Goal: Information Seeking & Learning: Learn about a topic

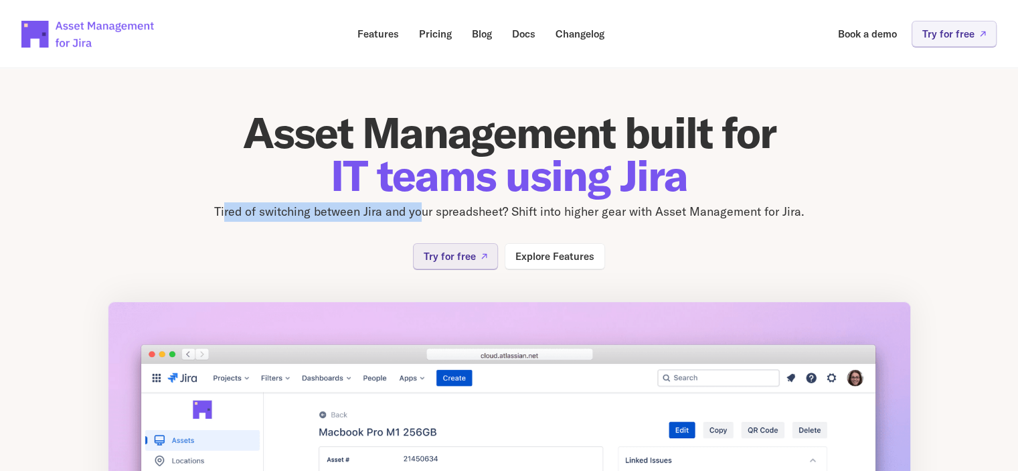
drag, startPoint x: 279, startPoint y: 207, endPoint x: 423, endPoint y: 218, distance: 144.4
click at [423, 218] on p "Tired of switching between Jira and your spreadsheet? Shift into higher gear wi…" at bounding box center [510, 211] width 804 height 19
click at [300, 228] on div "Asset Management built for IT teams using Jira Tired of switching between Jira …" at bounding box center [510, 190] width 804 height 158
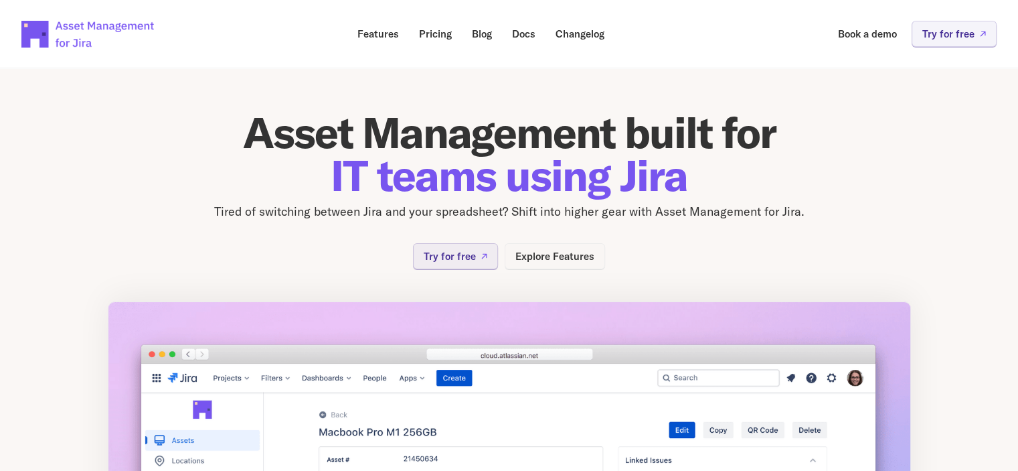
click at [573, 262] on link "Explore Features" at bounding box center [555, 256] width 100 height 26
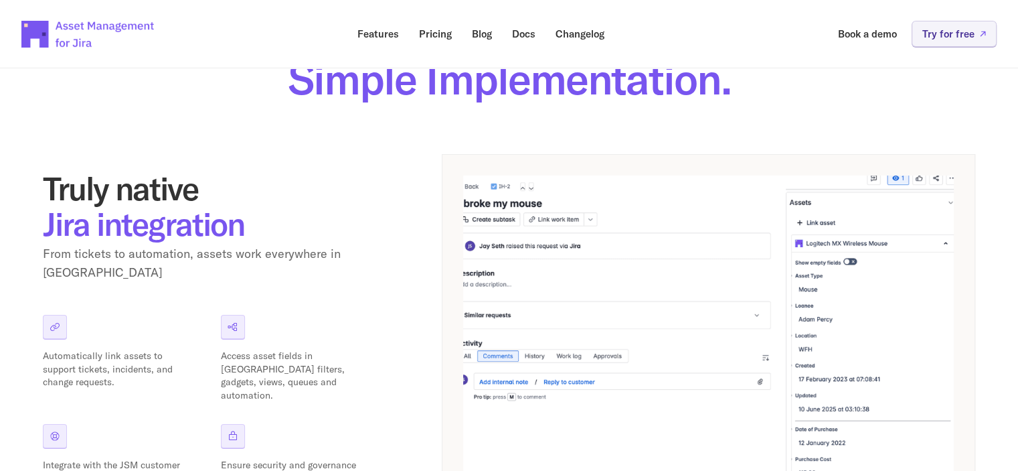
scroll to position [268, 0]
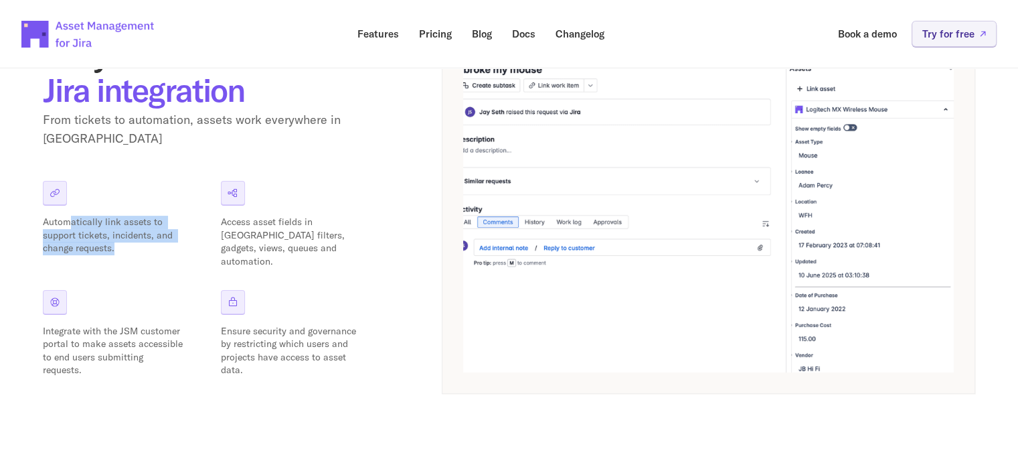
drag, startPoint x: 67, startPoint y: 216, endPoint x: 151, endPoint y: 248, distance: 90.3
click at [151, 248] on div "Automatically link assets to support tickets, incidents, and change requests." at bounding box center [121, 224] width 157 height 87
click at [125, 248] on div "Automatically link assets to support tickets, incidents, and change requests." at bounding box center [121, 224] width 157 height 87
click at [106, 235] on p "Automatically link assets to support tickets, incidents, and change requests." at bounding box center [113, 236] width 141 height 40
drag, startPoint x: 115, startPoint y: 227, endPoint x: 153, endPoint y: 241, distance: 40.0
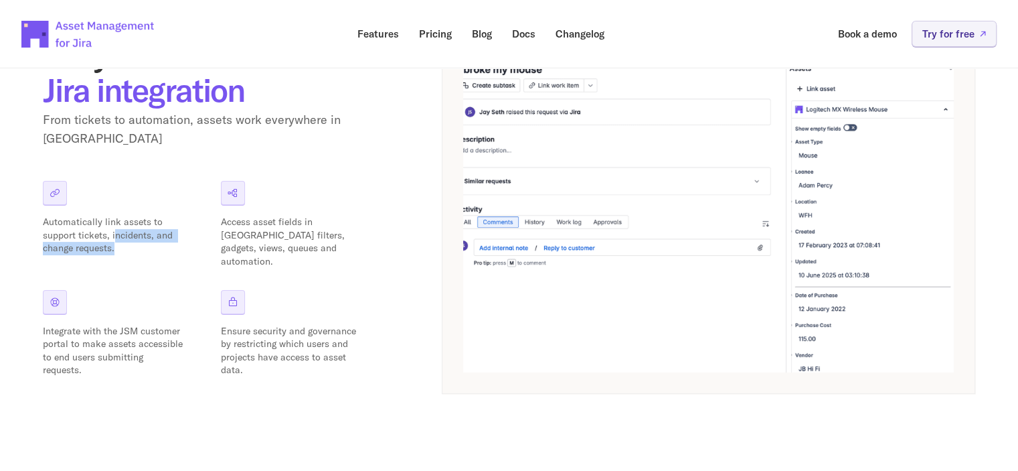
click at [155, 241] on p "Automatically link assets to support tickets, incidents, and change requests." at bounding box center [113, 236] width 141 height 40
click at [153, 241] on p "Automatically link assets to support tickets, incidents, and change requests." at bounding box center [113, 236] width 141 height 40
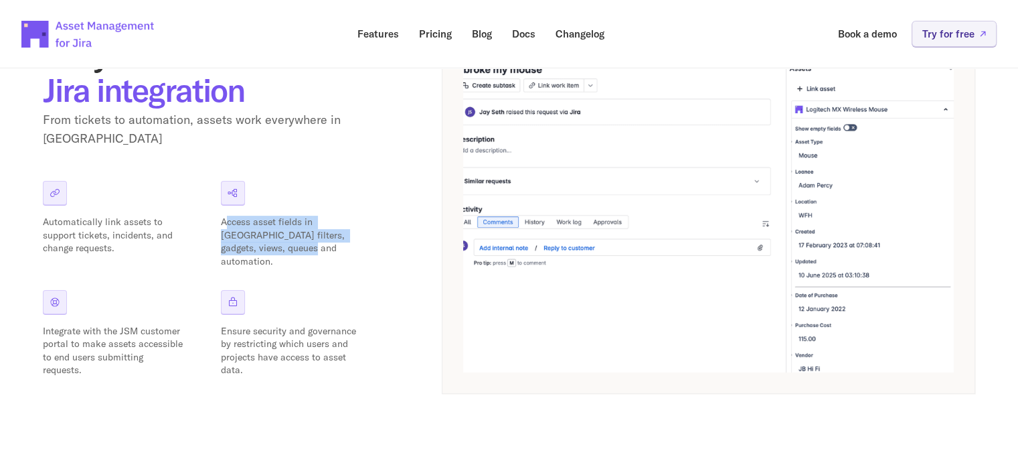
drag, startPoint x: 225, startPoint y: 214, endPoint x: 260, endPoint y: 243, distance: 46.1
click at [260, 243] on p "Access asset fields in [GEOGRAPHIC_DATA] filters, gadgets, views, queues and au…" at bounding box center [291, 242] width 141 height 52
click at [337, 271] on div "Automatically link assets to support tickets, incidents, and change requests. A…" at bounding box center [210, 279] width 335 height 196
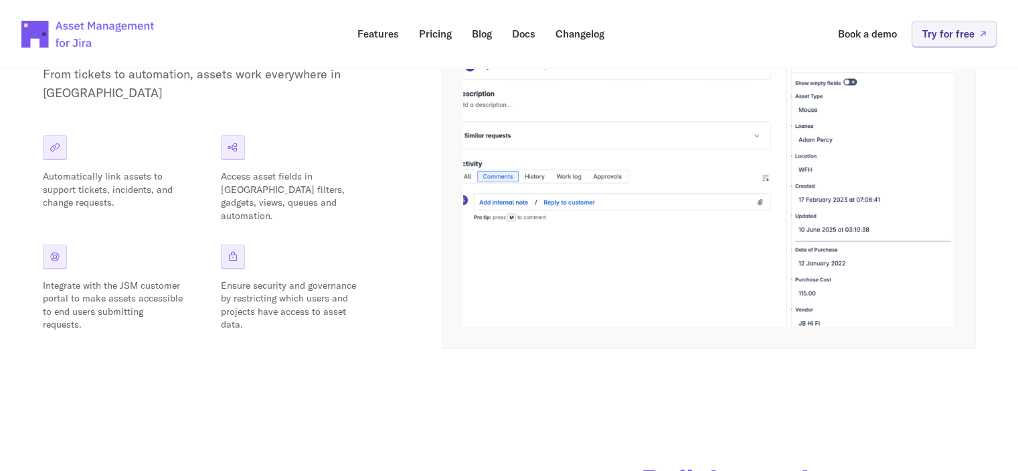
scroll to position [335, 0]
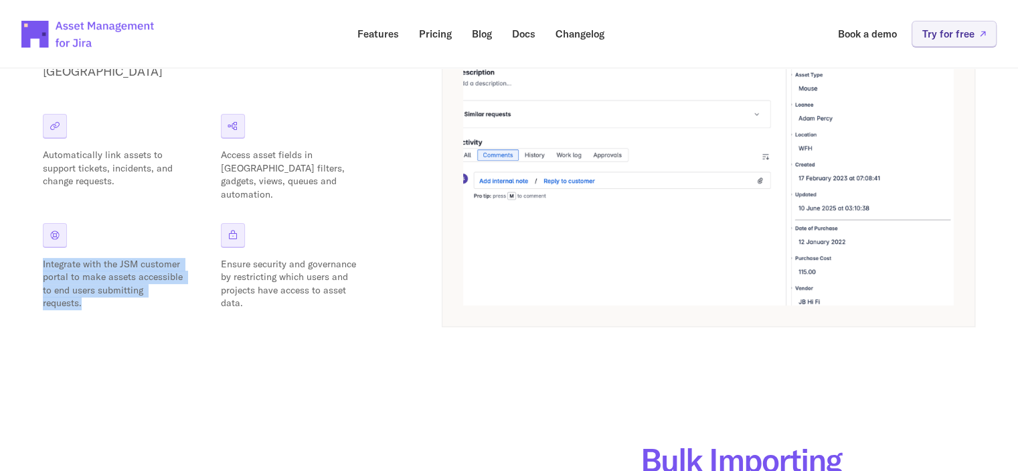
drag, startPoint x: 43, startPoint y: 256, endPoint x: 155, endPoint y: 290, distance: 116.7
click at [155, 290] on p "Integrate with the JSM customer portal to make assets accessible to end users s…" at bounding box center [113, 284] width 141 height 52
click at [126, 258] on p "Integrate with the JSM customer portal to make assets accessible to end users s…" at bounding box center [113, 284] width 141 height 52
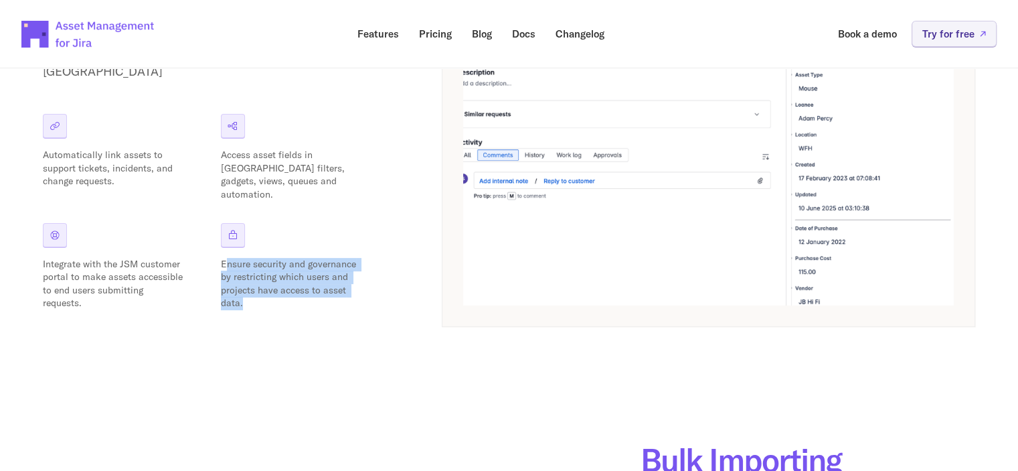
drag, startPoint x: 230, startPoint y: 251, endPoint x: 330, endPoint y: 295, distance: 109.1
click at [330, 295] on p "Ensure security and governance by restricting which users and projects have acc…" at bounding box center [291, 284] width 141 height 52
click at [329, 296] on p "Ensure security and governance by restricting which users and projects have acc…" at bounding box center [291, 284] width 141 height 52
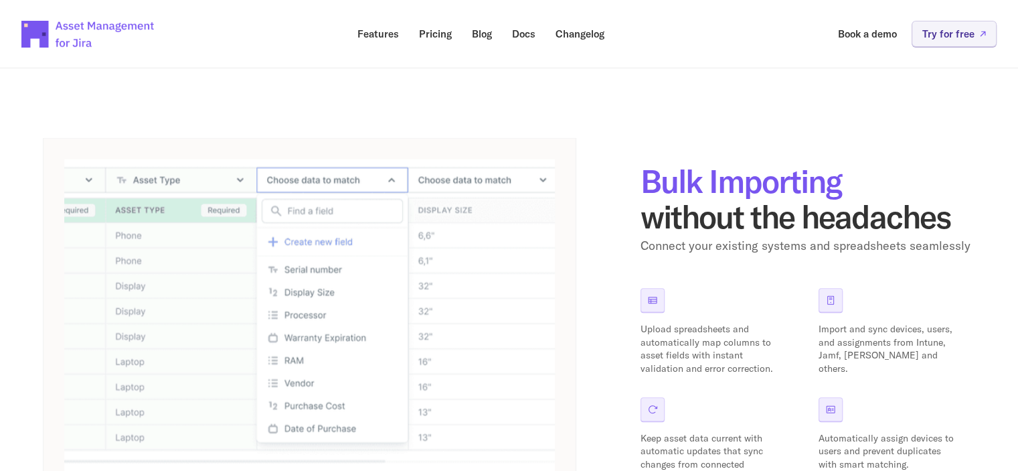
scroll to position [670, 0]
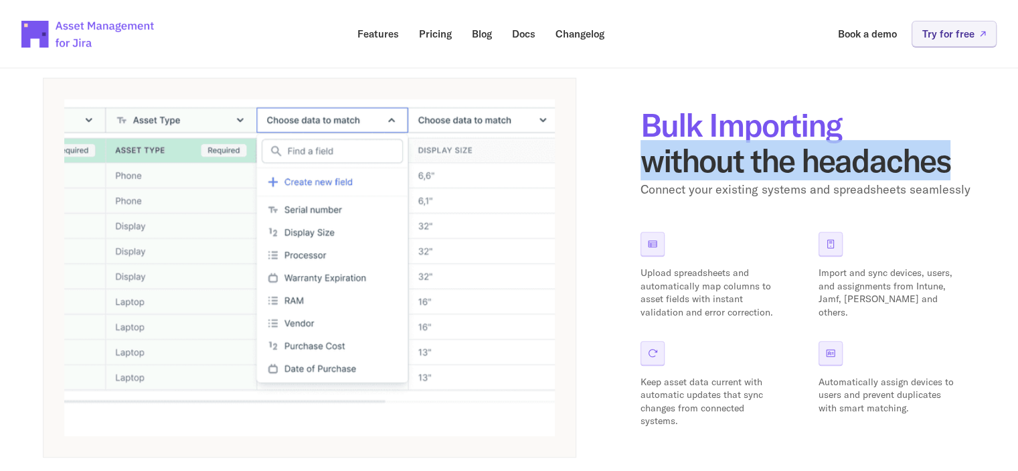
drag, startPoint x: 644, startPoint y: 147, endPoint x: 1000, endPoint y: 163, distance: 355.9
click at [1000, 163] on div "Features Powerful Asset Management, Simple Implementation. Truly native Jira in…" at bounding box center [509, 151] width 1018 height 1549
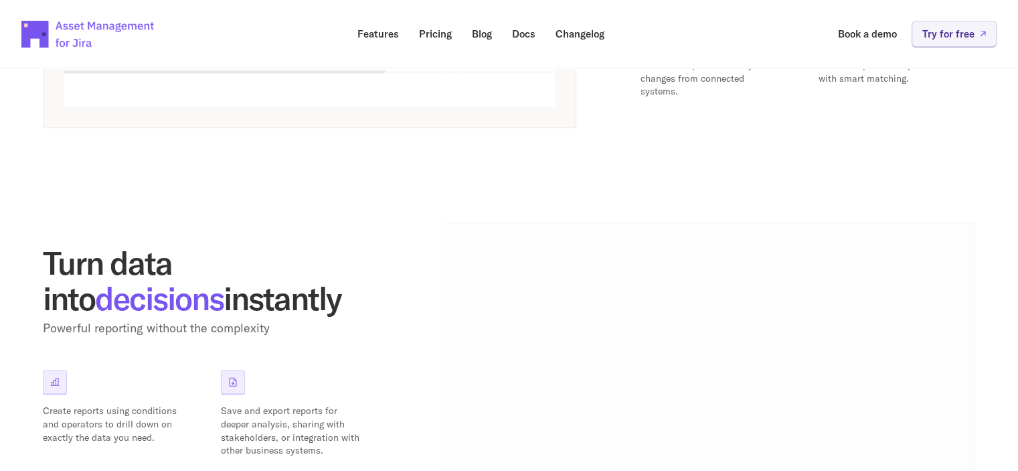
scroll to position [1071, 0]
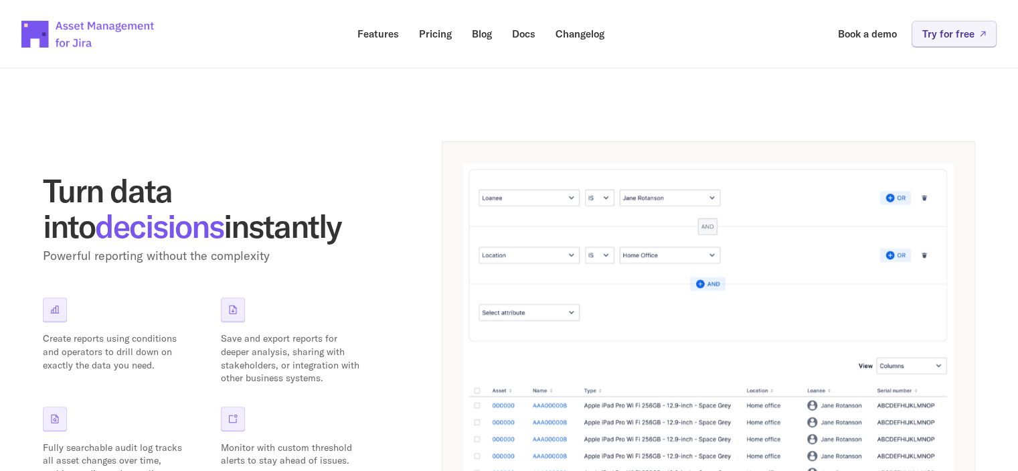
drag, startPoint x: 46, startPoint y: 191, endPoint x: 195, endPoint y: 222, distance: 152.5
click at [195, 222] on h2 "Turn data into decisions instantly" at bounding box center [210, 208] width 335 height 71
click at [230, 220] on h2 "Turn data into decisions instantly" at bounding box center [210, 208] width 335 height 71
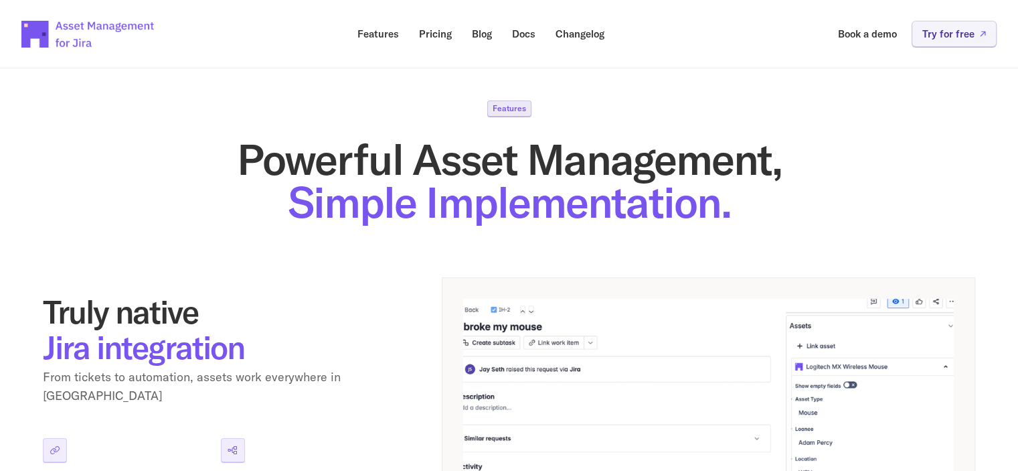
scroll to position [0, 0]
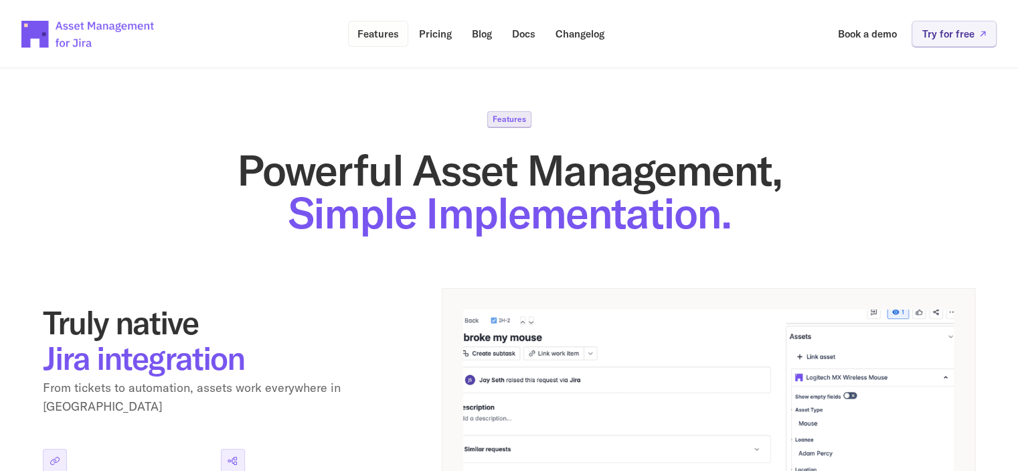
click at [382, 43] on link "Features" at bounding box center [378, 34] width 60 height 26
click at [435, 39] on p "Pricing" at bounding box center [435, 34] width 33 height 10
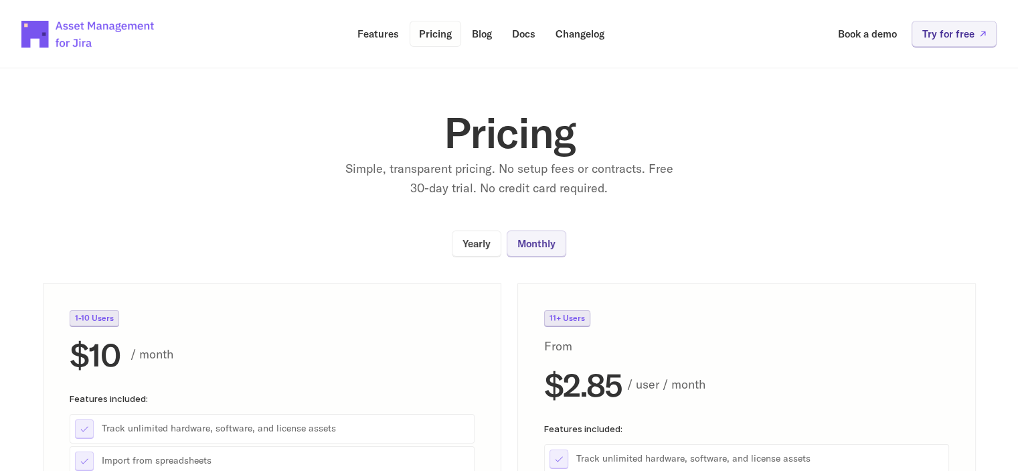
click at [424, 33] on p "Pricing" at bounding box center [435, 34] width 33 height 10
click at [469, 27] on link "Blog" at bounding box center [482, 34] width 39 height 26
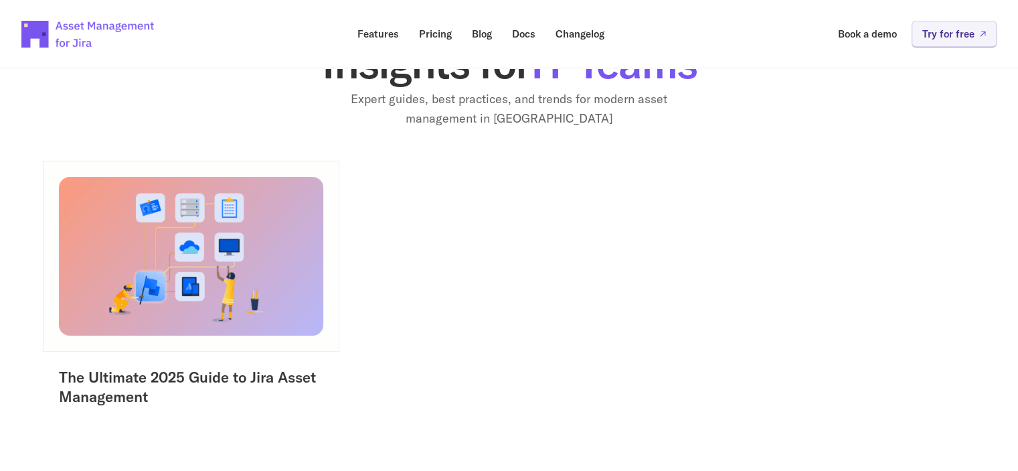
scroll to position [201, 0]
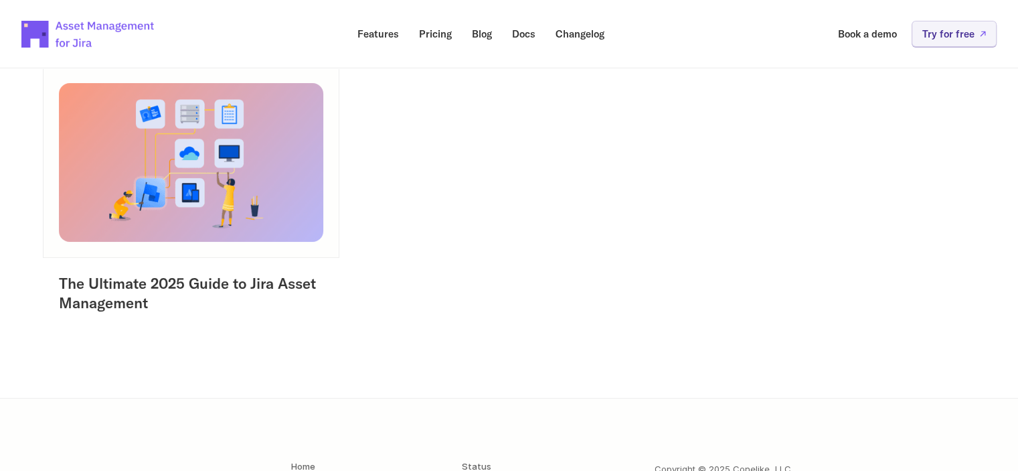
click at [259, 279] on link "The Ultimate 2025 Guide to Jira Asset Management" at bounding box center [189, 293] width 261 height 38
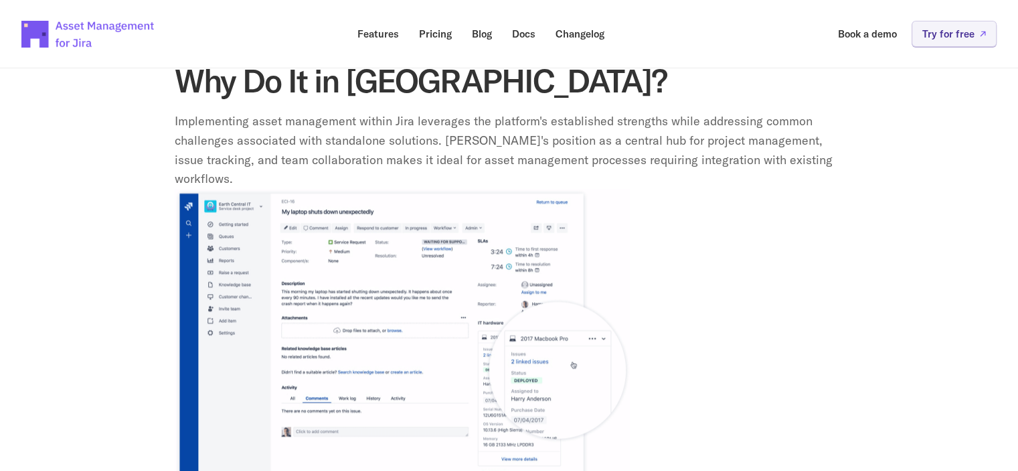
scroll to position [1473, 0]
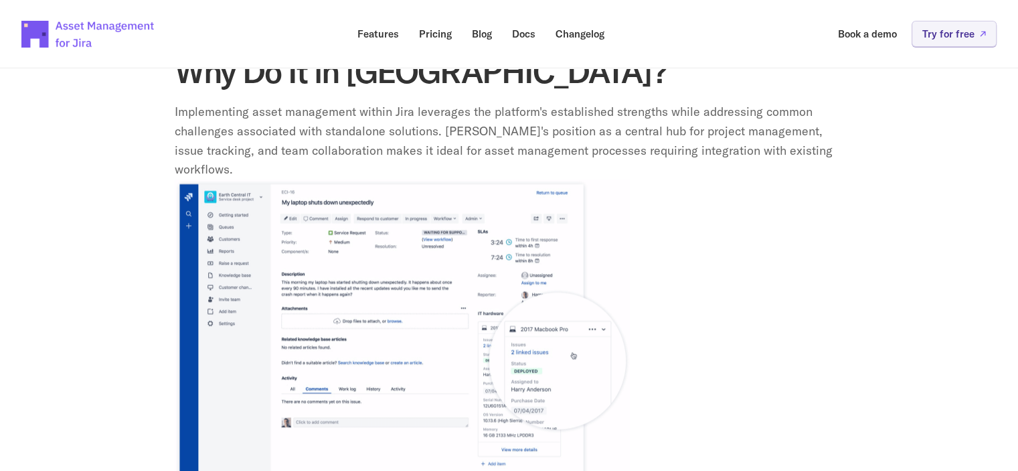
click at [420, 320] on img at bounding box center [402, 331] width 455 height 304
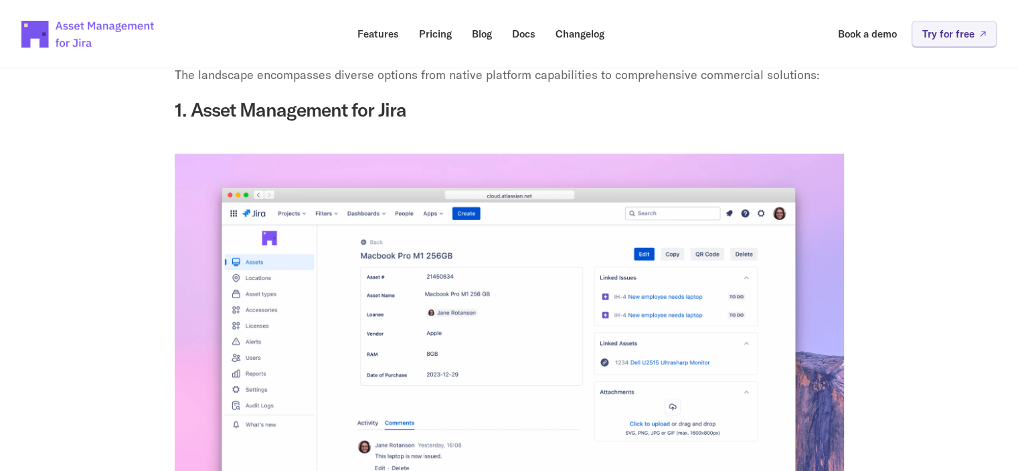
scroll to position [2611, 0]
